Goal: Navigation & Orientation: Find specific page/section

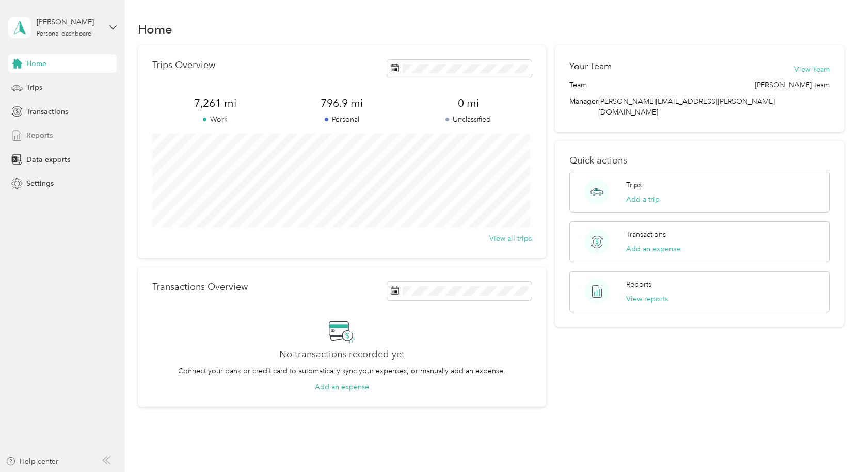
click at [39, 136] on span "Reports" at bounding box center [39, 135] width 26 height 11
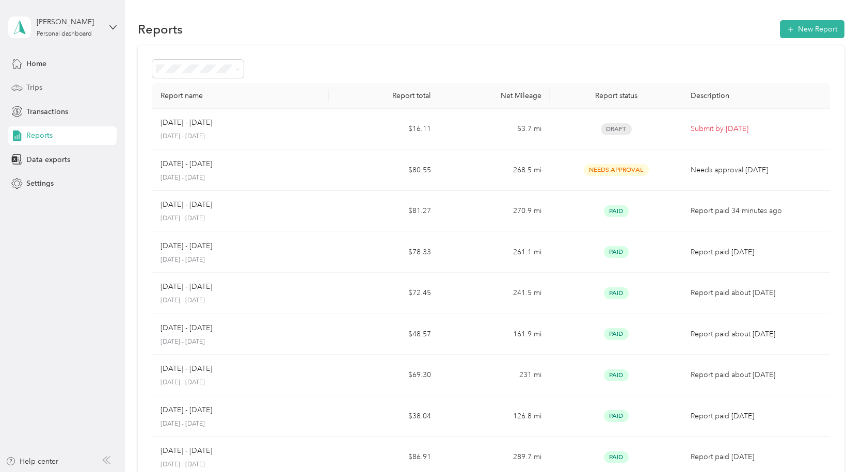
click at [41, 86] on span "Trips" at bounding box center [34, 87] width 16 height 11
